Goal: Navigation & Orientation: Find specific page/section

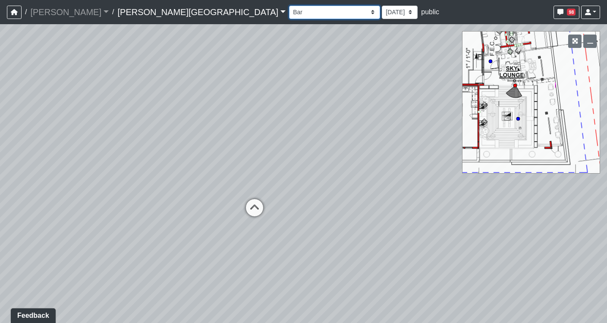
click at [289, 7] on select "Hallway Hospitality Bar Package Room Package Room Entry Pool Courtyard Entry 1 …" at bounding box center [334, 12] width 91 height 13
click at [289, 6] on select "Hallway Hospitality Bar Package Room Package Room Entry Pool Courtyard Entry 1 …" at bounding box center [334, 12] width 91 height 13
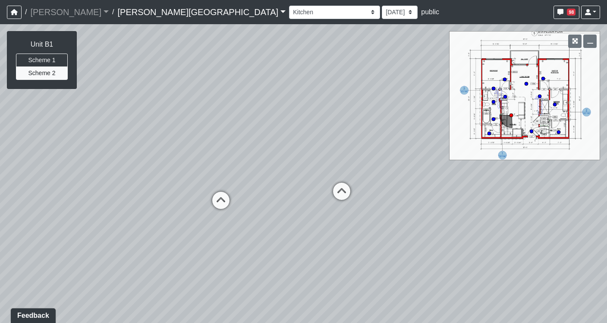
drag, startPoint x: 226, startPoint y: 226, endPoint x: 421, endPoint y: 173, distance: 203.0
click at [422, 173] on div "Loading... Entry Loading... Seating Loading... Created by [PERSON_NAME] - [DATE…" at bounding box center [303, 173] width 607 height 298
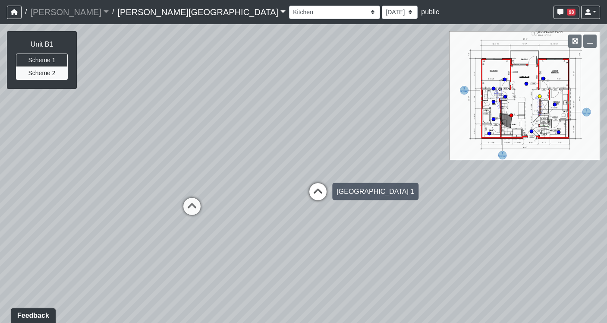
click at [316, 191] on icon at bounding box center [318, 196] width 26 height 26
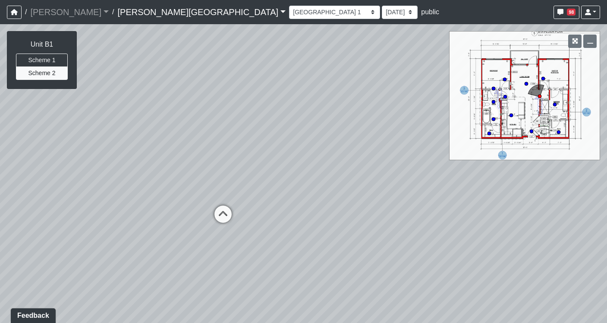
drag, startPoint x: 123, startPoint y: 183, endPoint x: 811, endPoint y: 167, distance: 688.2
click at [606, 167] on html "/ [PERSON_NAME] Loading... / [PERSON_NAME][GEOGRAPHIC_DATA] [PERSON_NAME][GEOGR…" at bounding box center [303, 161] width 607 height 323
click at [388, 236] on icon at bounding box center [393, 239] width 26 height 26
drag, startPoint x: 406, startPoint y: 241, endPoint x: 494, endPoint y: 220, distance: 90.4
click at [494, 220] on div "Loading... Entry Loading... Seating Loading... Created by [PERSON_NAME] - [DATE…" at bounding box center [303, 173] width 607 height 298
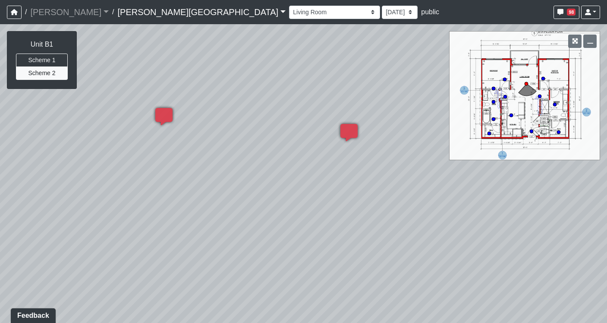
drag, startPoint x: 325, startPoint y: 210, endPoint x: -192, endPoint y: 289, distance: 523.2
click at [0, 289] on html "/ [PERSON_NAME] Loading... / [PERSON_NAME][GEOGRAPHIC_DATA] [PERSON_NAME][GEOGR…" at bounding box center [303, 161] width 607 height 323
drag, startPoint x: 410, startPoint y: 252, endPoint x: 188, endPoint y: 256, distance: 222.2
click at [124, 254] on div "Loading... Entry Loading... Seating Loading... Created by [PERSON_NAME] - [DATE…" at bounding box center [303, 173] width 607 height 298
drag, startPoint x: 237, startPoint y: 238, endPoint x: 51, endPoint y: 239, distance: 185.9
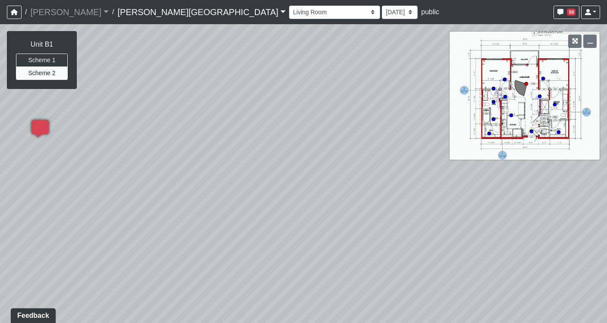
click at [51, 239] on div "Loading... Entry Loading... Seating Loading... Created by [PERSON_NAME] - [DATE…" at bounding box center [303, 173] width 607 height 298
drag, startPoint x: 207, startPoint y: 230, endPoint x: 616, endPoint y: 221, distance: 408.6
click at [606, 221] on html "/ [PERSON_NAME] Loading... / [PERSON_NAME][GEOGRAPHIC_DATA] [PERSON_NAME][GEOGR…" at bounding box center [303, 161] width 607 height 323
click at [383, 266] on icon at bounding box center [376, 270] width 26 height 26
drag, startPoint x: 220, startPoint y: 234, endPoint x: 606, endPoint y: 247, distance: 386.3
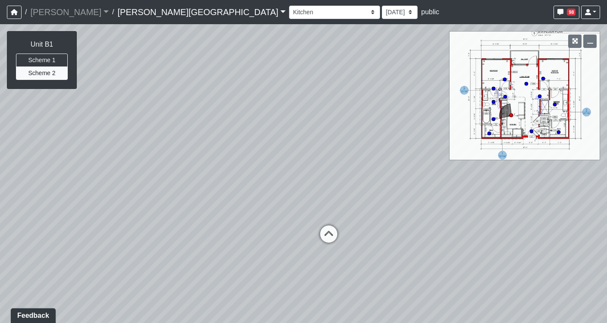
click at [606, 247] on div "Loading... Entry Loading... Seating Loading... Created by [PERSON_NAME] - [DATE…" at bounding box center [303, 173] width 607 height 298
drag, startPoint x: 157, startPoint y: 234, endPoint x: 611, endPoint y: 248, distance: 454.0
click at [606, 248] on html "/ [PERSON_NAME] Loading... / [PERSON_NAME][GEOGRAPHIC_DATA] [PERSON_NAME][GEOGR…" at bounding box center [303, 161] width 607 height 323
drag, startPoint x: 284, startPoint y: 204, endPoint x: 625, endPoint y: 237, distance: 343.2
click at [606, 237] on html "/ [PERSON_NAME] Loading... / [PERSON_NAME][GEOGRAPHIC_DATA] [PERSON_NAME][GEOGR…" at bounding box center [303, 161] width 607 height 323
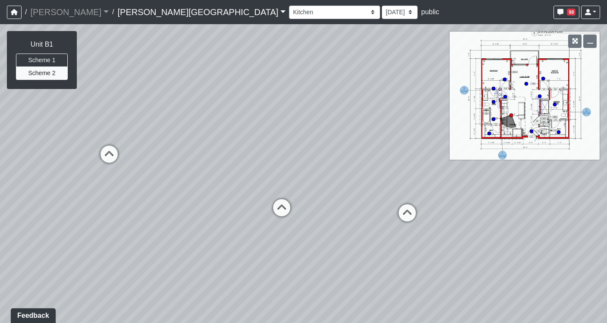
drag, startPoint x: 327, startPoint y: 207, endPoint x: 295, endPoint y: 175, distance: 45.4
click at [295, 174] on div "Loading... Entry Loading... Seating Loading... Created by [PERSON_NAME] - [DATE…" at bounding box center [303, 173] width 607 height 298
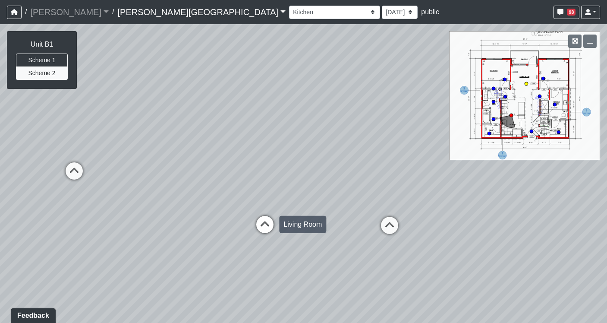
click at [265, 217] on icon at bounding box center [265, 229] width 26 height 26
select select "tZfE4yJjZzXZPE9NBs2SrZ"
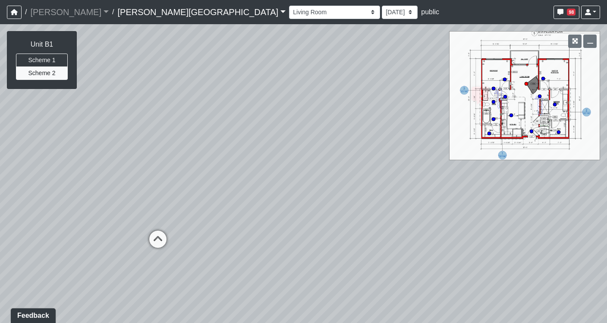
drag, startPoint x: 203, startPoint y: 175, endPoint x: 878, endPoint y: 161, distance: 675.2
click at [606, 161] on html "/ [PERSON_NAME] Loading... / [PERSON_NAME][GEOGRAPHIC_DATA] [PERSON_NAME][GEOGR…" at bounding box center [303, 161] width 607 height 323
drag, startPoint x: 512, startPoint y: 211, endPoint x: 289, endPoint y: 126, distance: 238.4
click at [289, 126] on div "Loading... Entry Loading... Seating Loading... Created by [PERSON_NAME] - [DATE…" at bounding box center [303, 173] width 607 height 298
drag, startPoint x: 173, startPoint y: 260, endPoint x: 152, endPoint y: 188, distance: 74.5
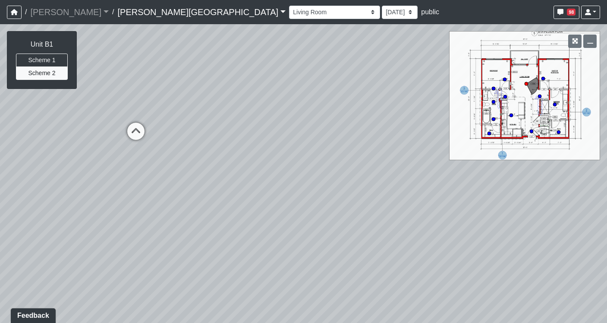
click at [153, 189] on div "Loading... Entry Loading... Seating Loading... Created by [PERSON_NAME] - [DATE…" at bounding box center [303, 173] width 607 height 298
drag, startPoint x: 166, startPoint y: 144, endPoint x: 360, endPoint y: 302, distance: 250.8
click at [357, 303] on div "Loading... Entry Loading... Seating Loading... Created by [PERSON_NAME] - [DATE…" at bounding box center [303, 173] width 607 height 298
